Goal: Navigation & Orientation: Understand site structure

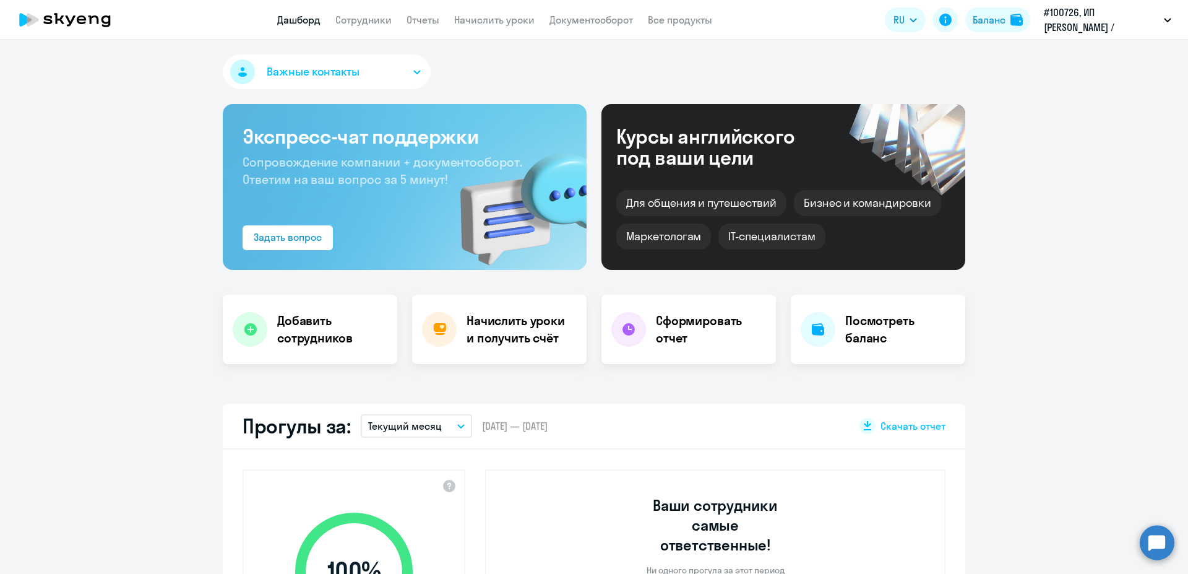
select select "30"
click at [1074, 19] on p "#100726, ИП [PERSON_NAME] / Эффективное проектирование" at bounding box center [1101, 20] width 115 height 30
click at [1076, 19] on p "#100726, ИП [PERSON_NAME] / Эффективное проектирование" at bounding box center [1101, 20] width 115 height 30
click at [377, 27] on app-menu-item-link "Сотрудники" at bounding box center [363, 19] width 56 height 15
click at [372, 20] on link "Сотрудники" at bounding box center [363, 20] width 56 height 12
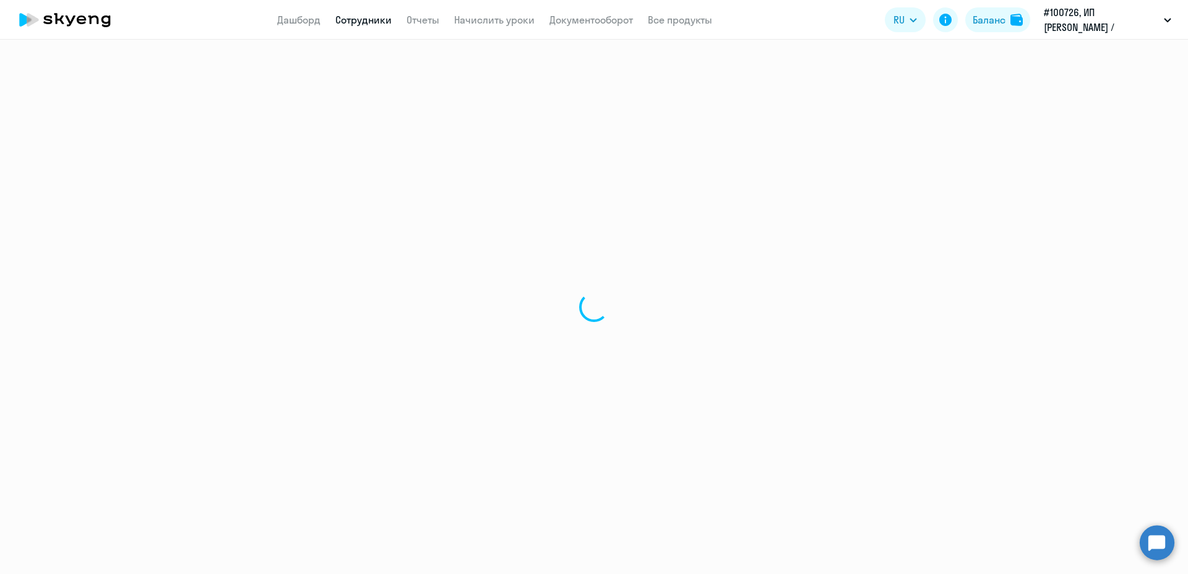
select select "30"
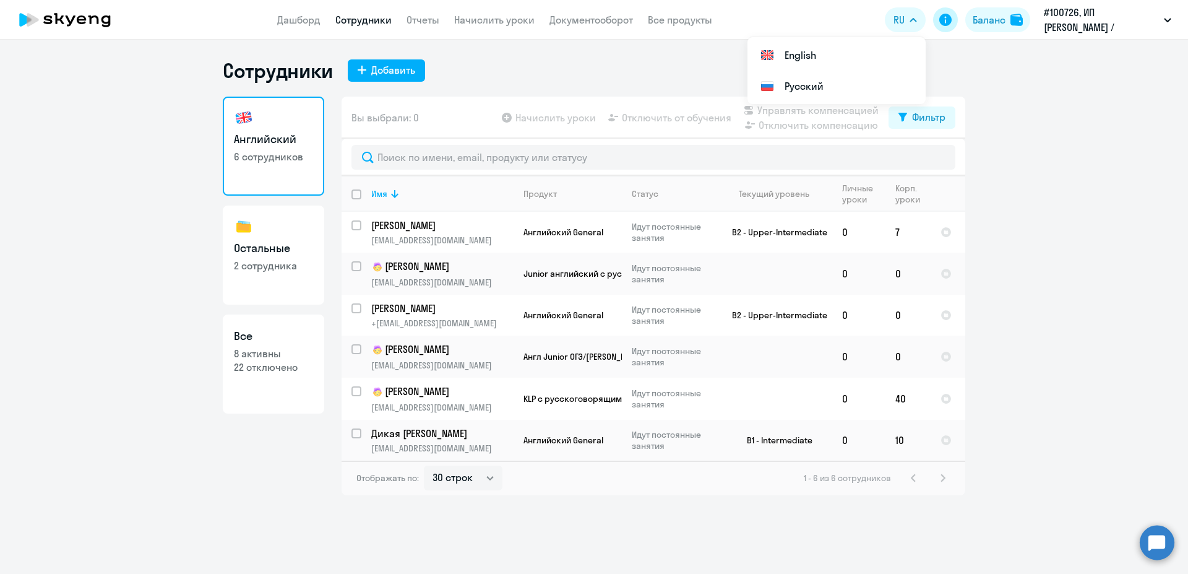
click at [939, 20] on icon at bounding box center [945, 19] width 15 height 15
click at [424, 465] on select "30 строк 50 строк 100 строк" at bounding box center [463, 477] width 79 height 25
click at [479, 480] on select "30 строк 50 строк 100 строк" at bounding box center [463, 477] width 79 height 25
click at [1098, 21] on p "#100726, ИП [PERSON_NAME] / Эффективное проектирование" at bounding box center [1101, 20] width 115 height 30
click at [1116, 17] on p "#100726, ИП [PERSON_NAME] / Эффективное проектирование" at bounding box center [1101, 20] width 115 height 30
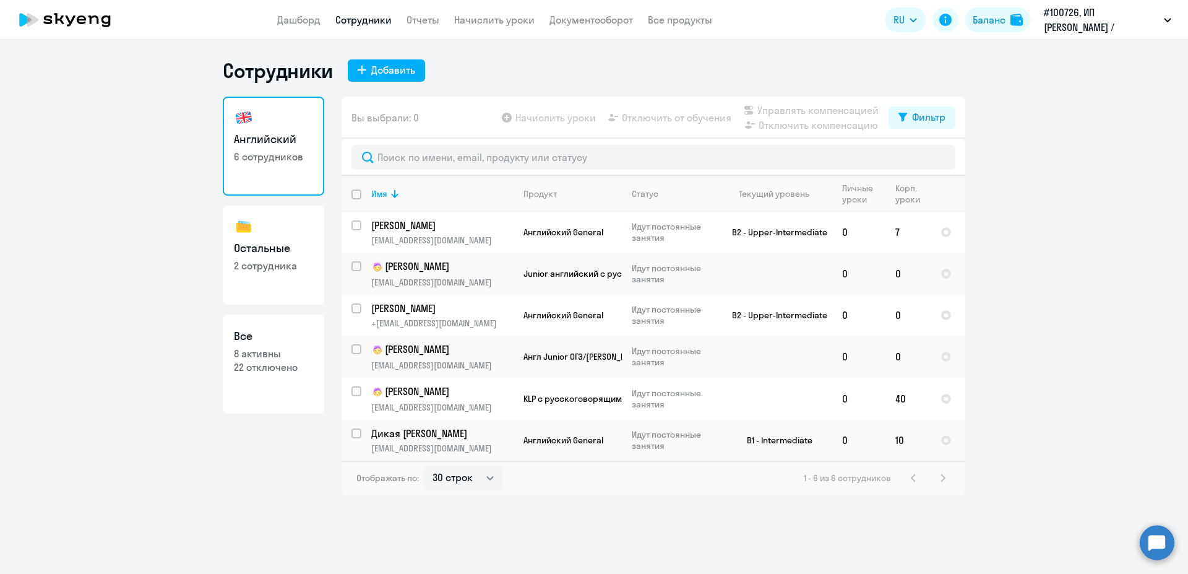
click at [1078, 14] on p "#100726, ИП [PERSON_NAME] / Эффективное проектирование" at bounding box center [1101, 20] width 115 height 30
click at [994, 15] on div "Баланс" at bounding box center [989, 19] width 33 height 15
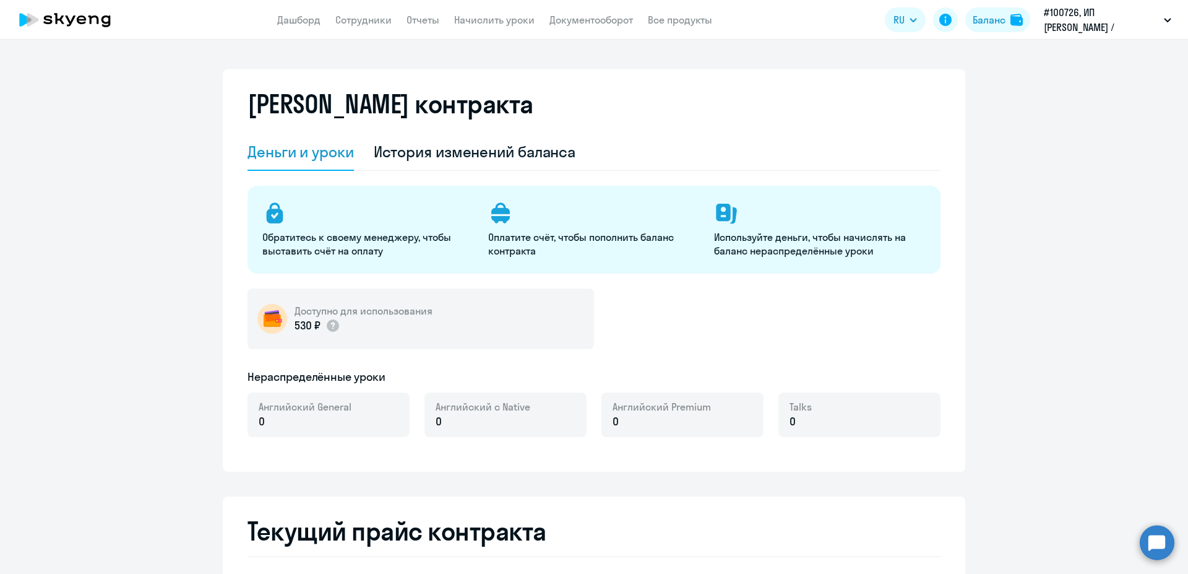
select select "english_adult_not_native_speaker"
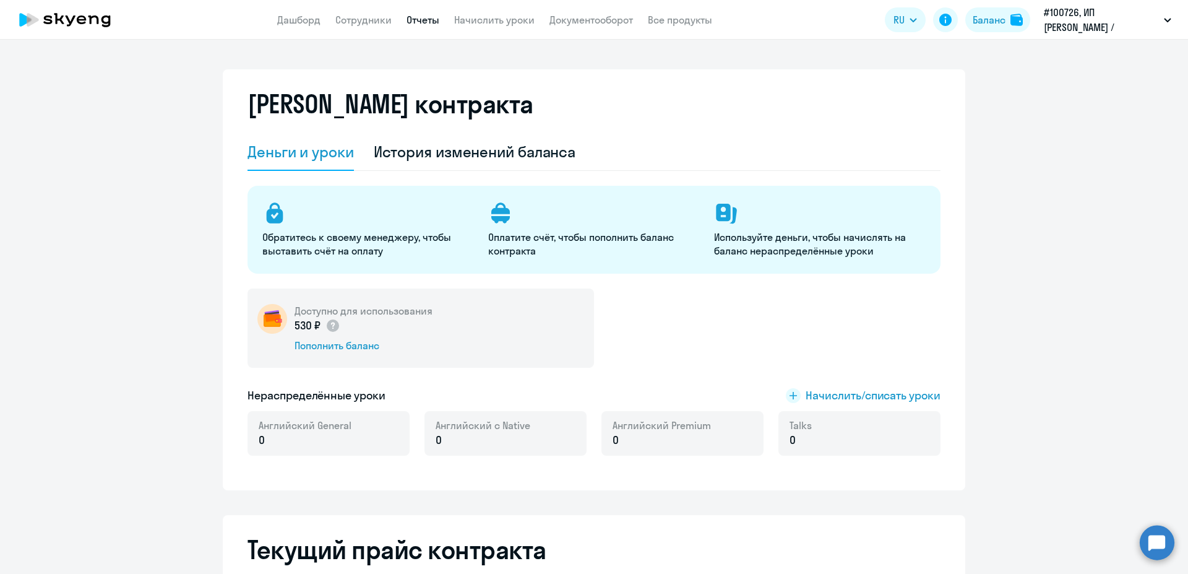
click at [416, 15] on link "Отчеты" at bounding box center [422, 20] width 33 height 12
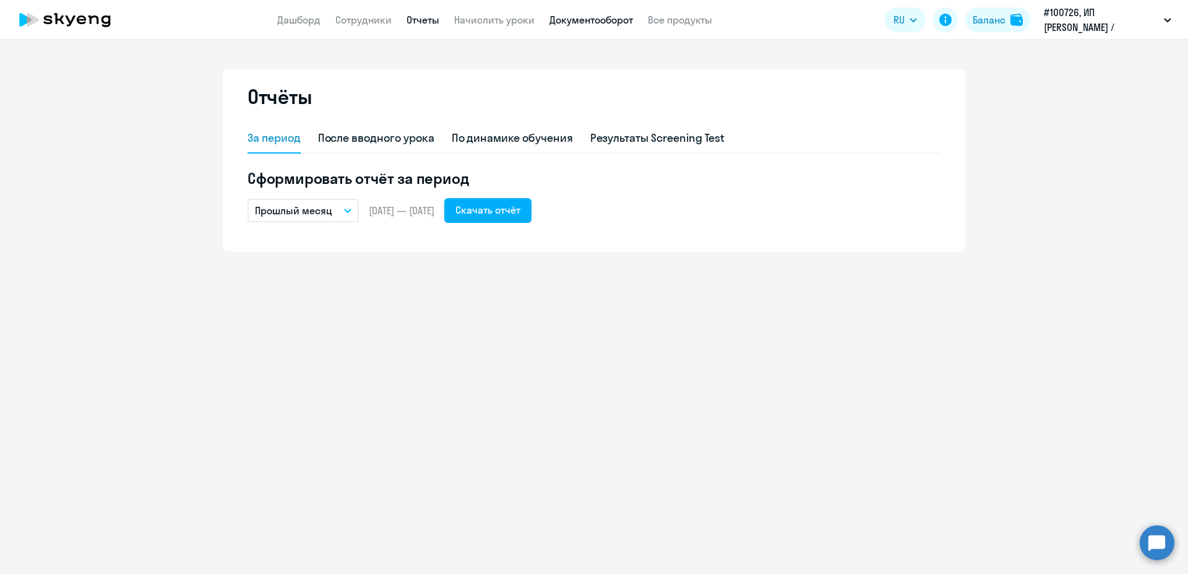
click at [612, 17] on link "Документооборот" at bounding box center [591, 20] width 84 height 12
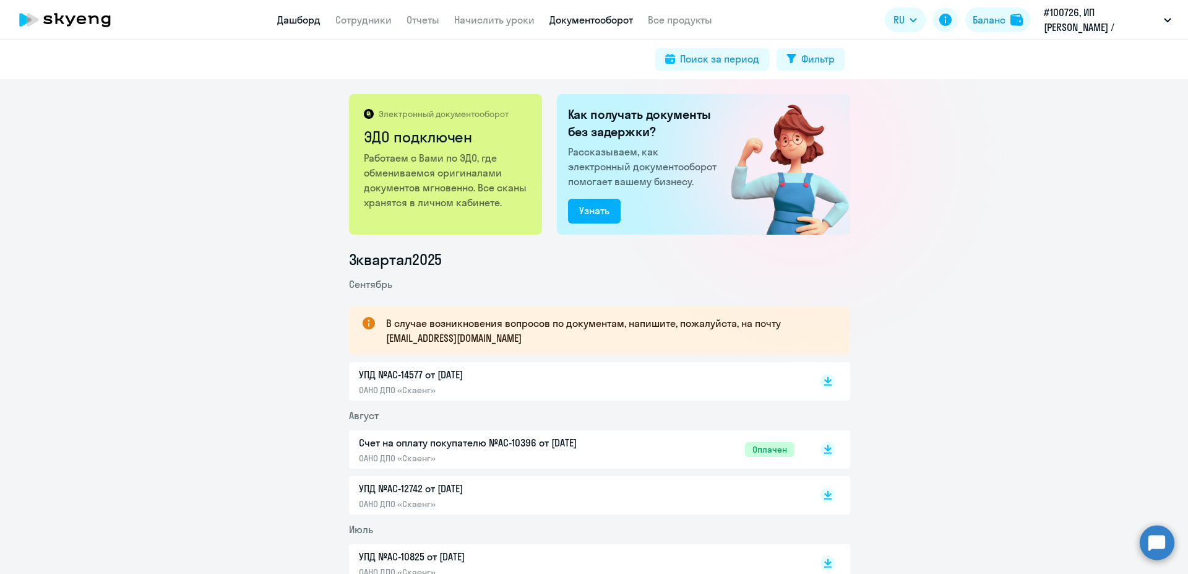
click at [295, 22] on link "Дашборд" at bounding box center [298, 20] width 43 height 12
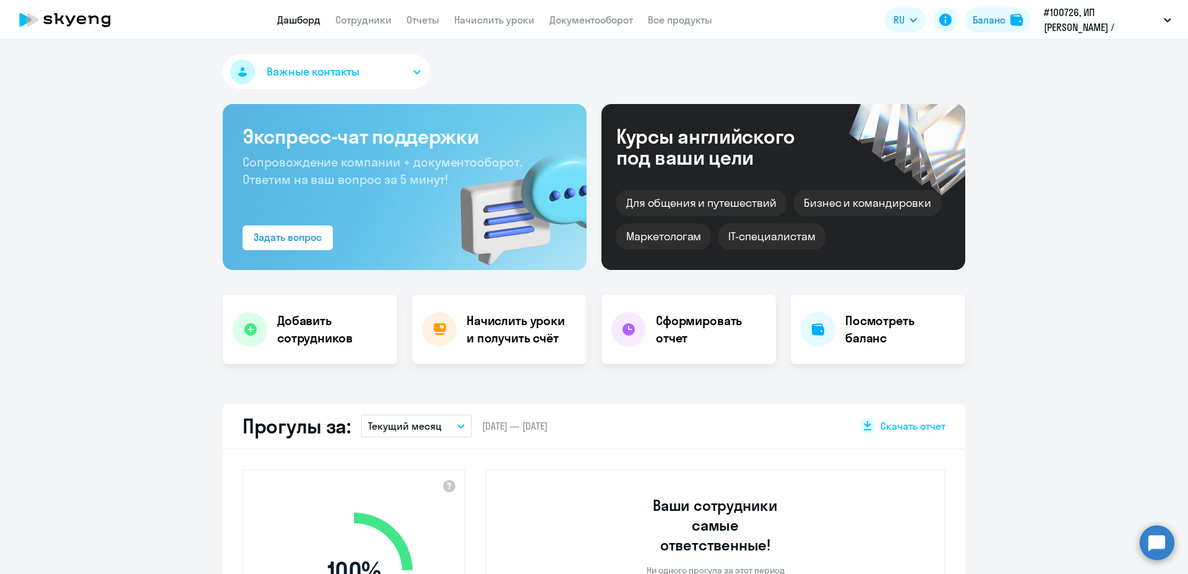
click at [71, 32] on icon at bounding box center [65, 19] width 109 height 31
select select "30"
